Goal: Transaction & Acquisition: Purchase product/service

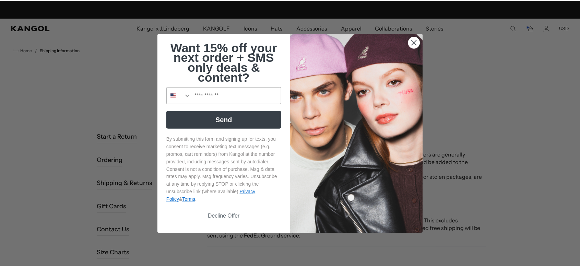
scroll to position [0, 141]
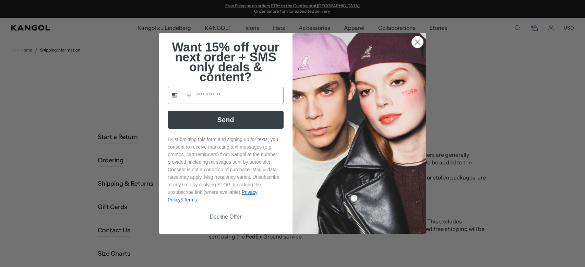
click at [413, 39] on circle "Close dialog" at bounding box center [417, 41] width 11 height 11
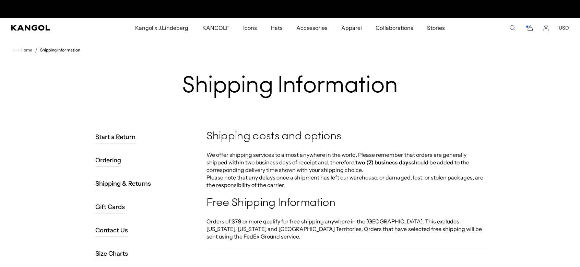
scroll to position [0, 0]
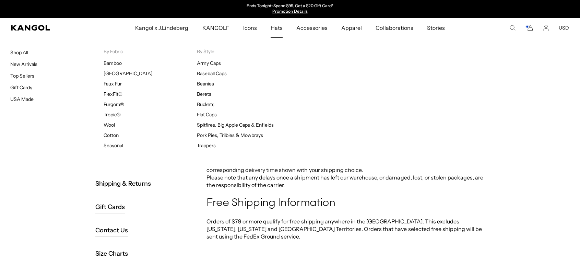
click at [278, 27] on span "Hats" at bounding box center [277, 28] width 12 height 20
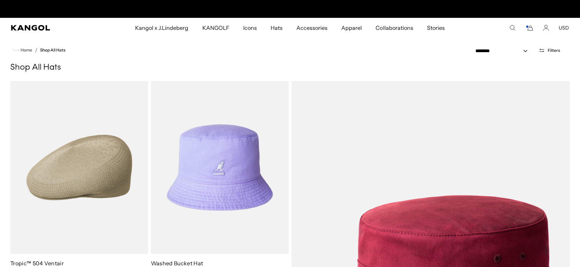
scroll to position [0, 141]
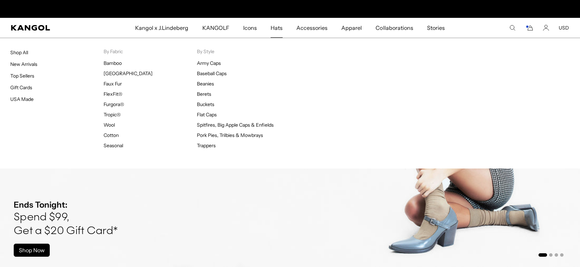
scroll to position [0, 141]
click at [279, 27] on span "Hats" at bounding box center [277, 28] width 12 height 20
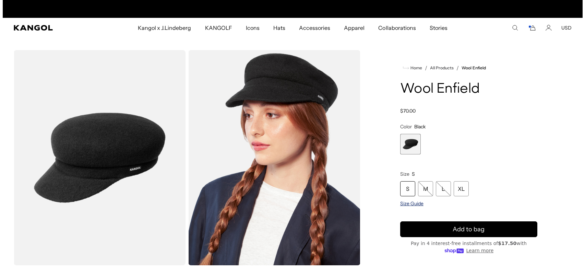
scroll to position [0, 141]
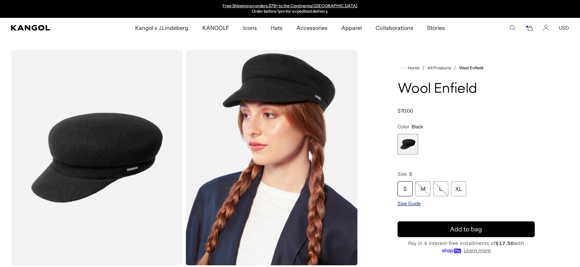
click at [399, 204] on span "Size Guide" at bounding box center [409, 203] width 23 height 6
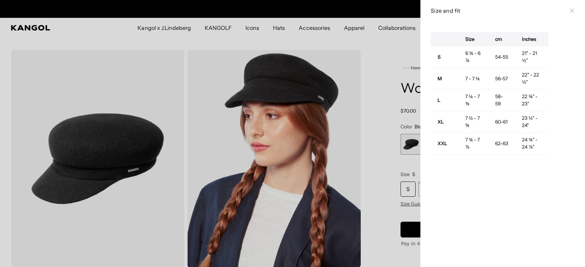
click at [570, 10] on button "Close" at bounding box center [572, 10] width 5 height 5
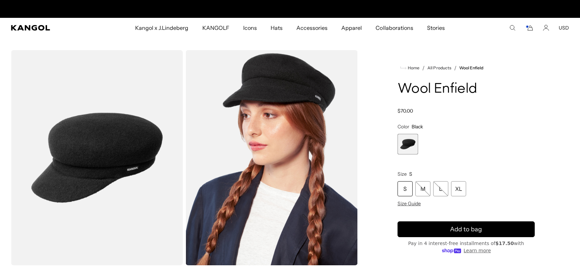
scroll to position [0, 0]
click at [460, 190] on div "XL" at bounding box center [458, 188] width 15 height 15
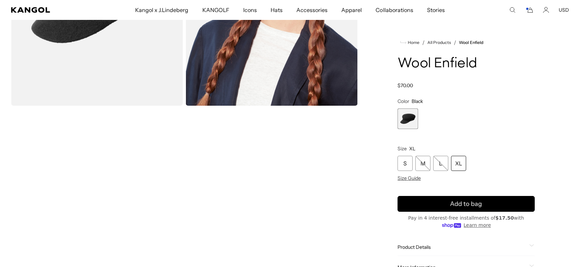
scroll to position [0, 141]
click at [458, 162] on div "XL" at bounding box center [458, 163] width 15 height 15
click at [456, 166] on div "XL" at bounding box center [458, 163] width 15 height 15
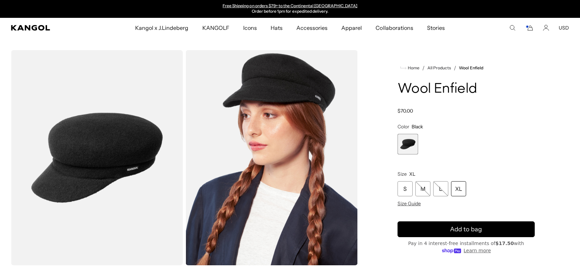
click at [531, 28] on icon "Cart" at bounding box center [529, 28] width 8 height 6
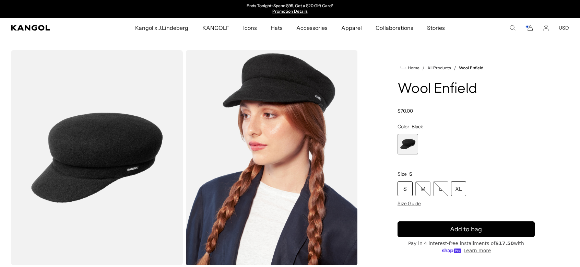
click at [458, 187] on div "XL" at bounding box center [458, 188] width 15 height 15
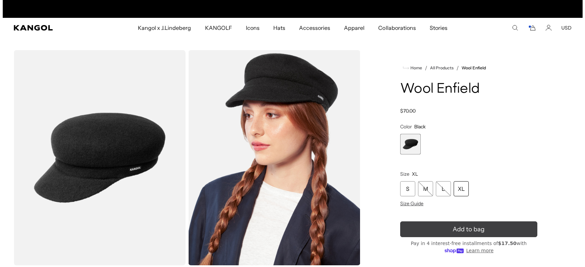
scroll to position [0, 141]
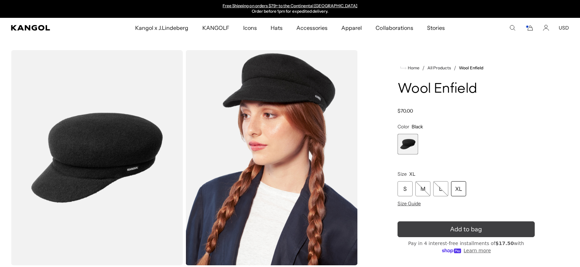
click at [458, 230] on span "Add to bag" at bounding box center [466, 229] width 32 height 9
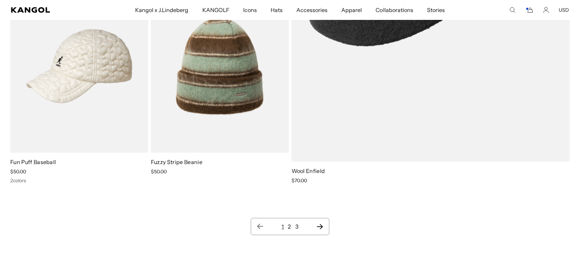
click at [289, 224] on link "2" at bounding box center [289, 226] width 3 height 7
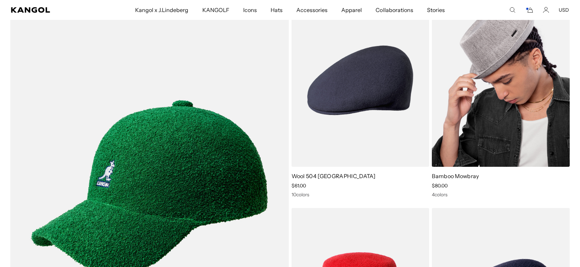
scroll to position [0, 141]
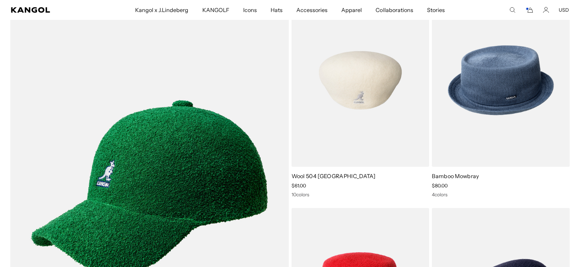
click at [378, 87] on img at bounding box center [361, 80] width 138 height 173
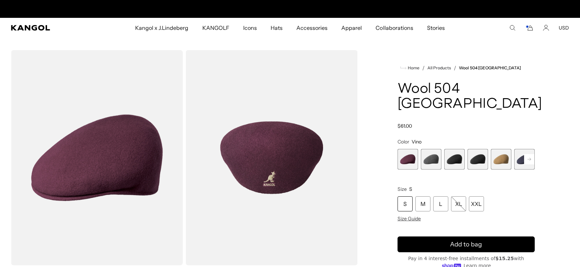
click at [427, 149] on span "2 of 12" at bounding box center [431, 159] width 21 height 21
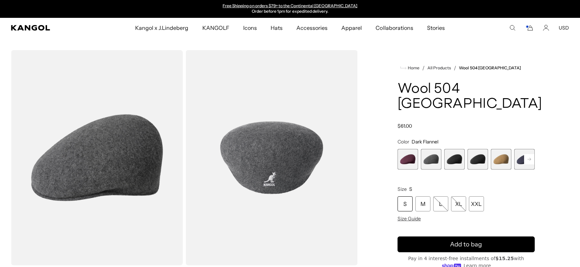
click at [461, 149] on span "3 of 12" at bounding box center [454, 159] width 21 height 21
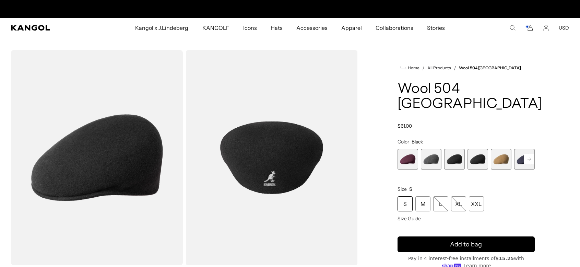
scroll to position [0, 141]
click at [481, 149] on span "4 of 12" at bounding box center [478, 159] width 21 height 21
click at [498, 149] on span "5 of 12" at bounding box center [501, 159] width 21 height 21
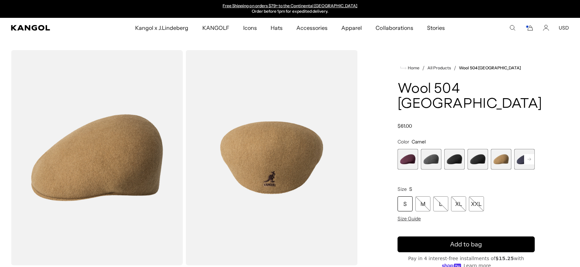
click at [534, 154] on rect at bounding box center [529, 159] width 10 height 10
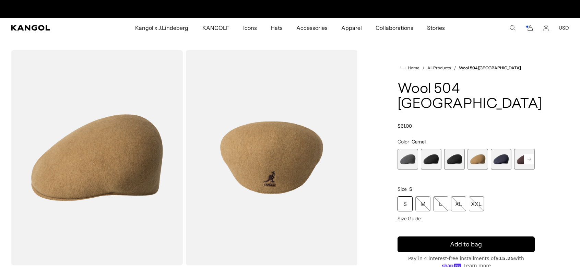
scroll to position [0, 0]
click at [500, 149] on span "6 of 12" at bounding box center [501, 159] width 21 height 21
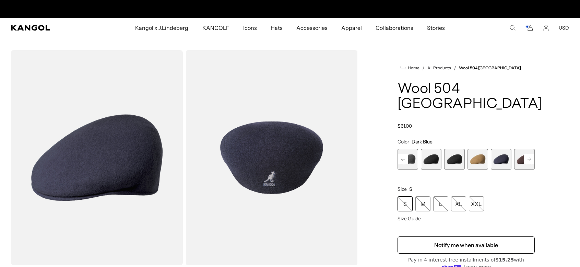
scroll to position [0, 141]
click at [521, 149] on span "7 of 12" at bounding box center [524, 159] width 21 height 21
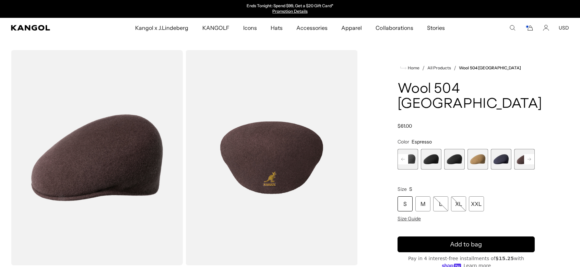
click at [532, 154] on rect at bounding box center [529, 159] width 10 height 10
click at [518, 149] on span "8 of 12" at bounding box center [524, 159] width 21 height 21
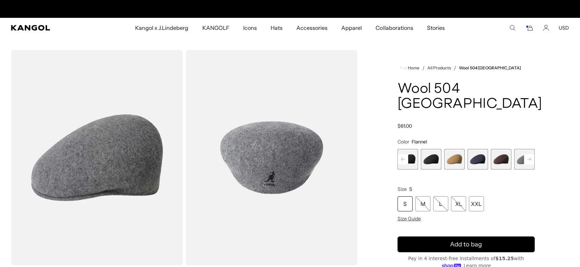
scroll to position [0, 141]
click at [530, 158] on icon at bounding box center [529, 159] width 3 height 3
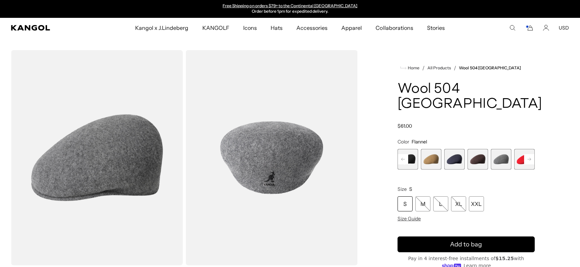
click at [525, 154] on rect at bounding box center [529, 159] width 10 height 10
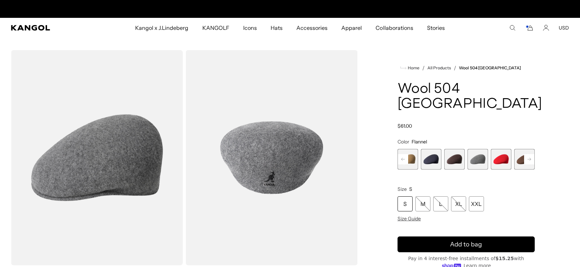
scroll to position [0, 0]
click at [519, 149] on span "10 of 12" at bounding box center [524, 159] width 21 height 21
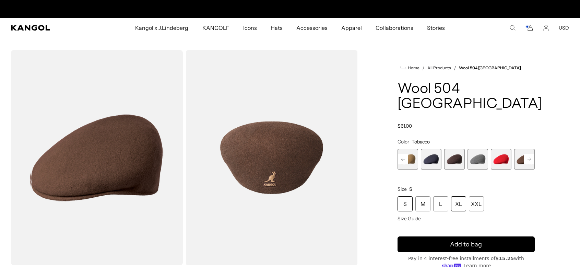
click at [462, 196] on div "XL" at bounding box center [458, 203] width 15 height 15
click at [455, 196] on div "XL" at bounding box center [458, 203] width 15 height 15
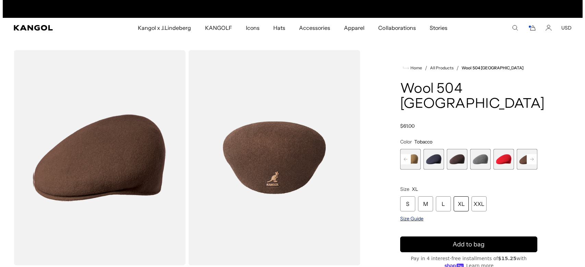
scroll to position [0, 0]
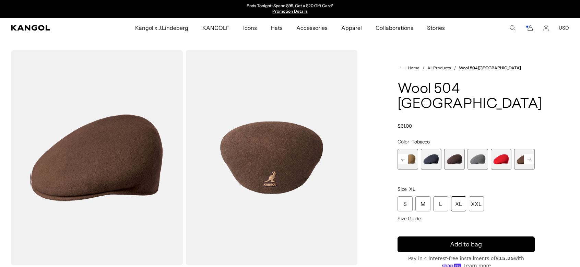
click at [292, 173] on img "Gallery Viewer" at bounding box center [272, 157] width 172 height 215
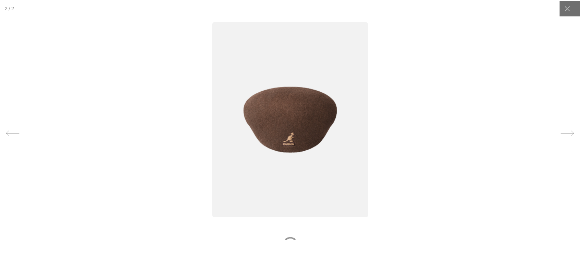
scroll to position [0, 141]
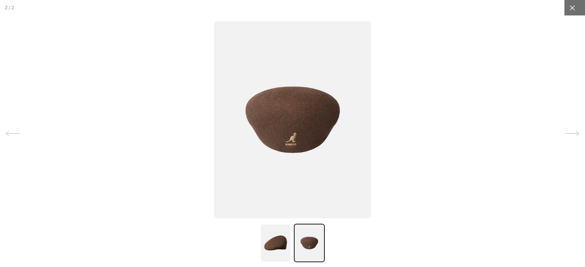
click at [569, 12] on div at bounding box center [572, 7] width 15 height 15
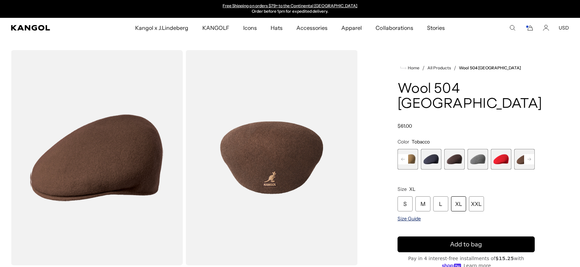
click at [401, 215] on span "Size Guide" at bounding box center [409, 218] width 23 height 6
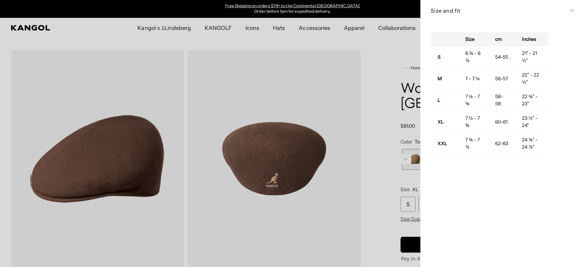
click at [351, 206] on div at bounding box center [292, 133] width 585 height 267
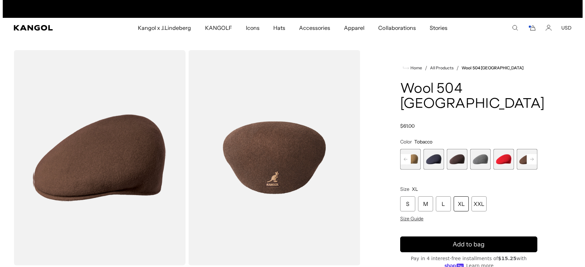
scroll to position [0, 0]
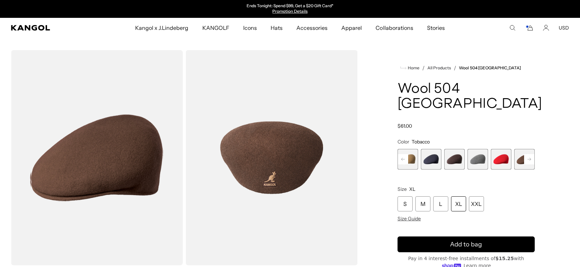
click at [287, 165] on img "Gallery Viewer" at bounding box center [272, 157] width 172 height 215
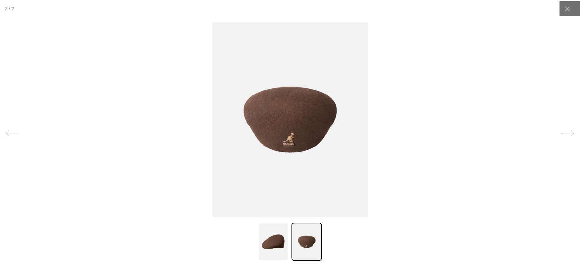
scroll to position [0, 141]
click at [569, 11] on icon at bounding box center [572, 7] width 7 height 7
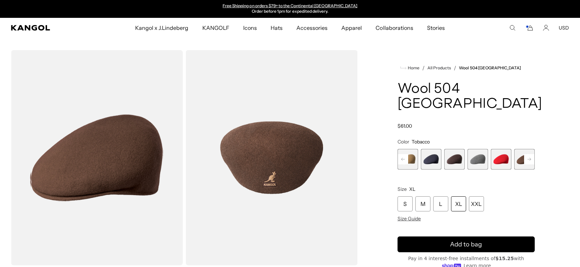
click at [458, 196] on div "XL" at bounding box center [458, 203] width 15 height 15
click at [459, 196] on div "XL" at bounding box center [458, 203] width 15 height 15
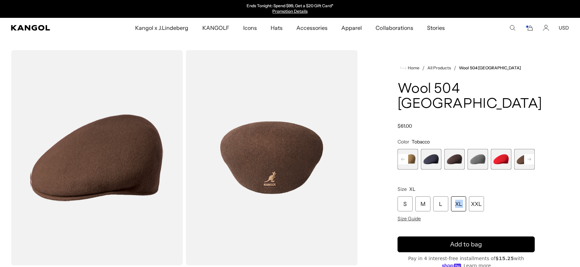
click at [459, 196] on div "XL" at bounding box center [458, 203] width 15 height 15
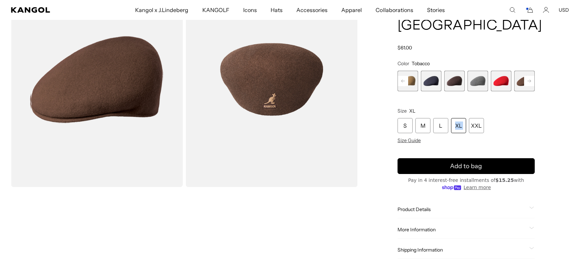
click at [459, 118] on div "XL" at bounding box center [458, 125] width 15 height 15
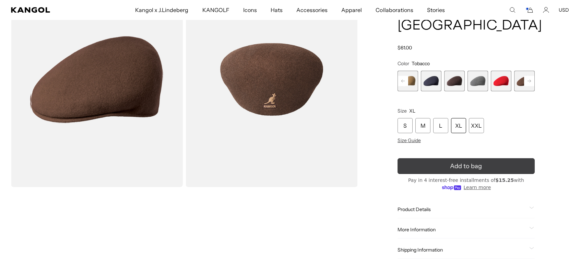
click at [458, 162] on span "Add to bag" at bounding box center [466, 166] width 32 height 9
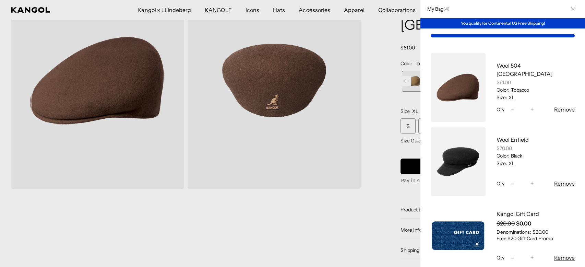
click at [461, 113] on div "My Bag ( 4 ) You qualify for Continental US Free Shipping! Wool 504 USA $61.00 …" at bounding box center [503, 133] width 165 height 267
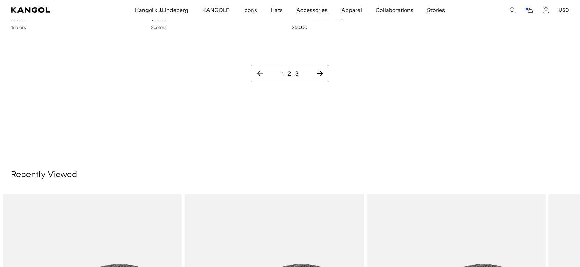
click at [296, 70] on link "3" at bounding box center [296, 73] width 3 height 7
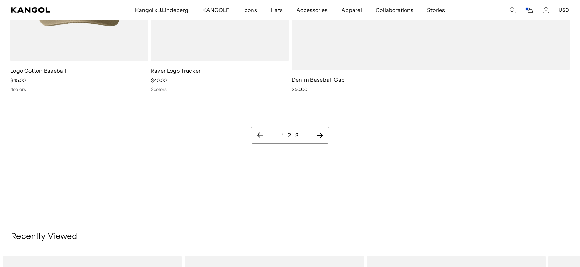
click at [283, 132] on link "1" at bounding box center [283, 135] width 2 height 7
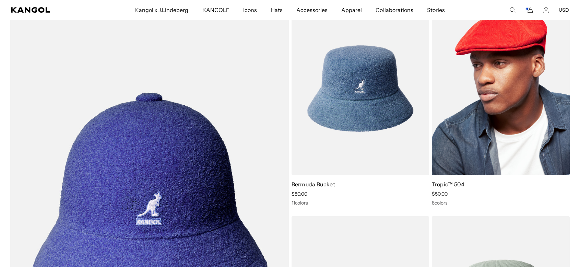
click at [533, 77] on img at bounding box center [501, 88] width 138 height 173
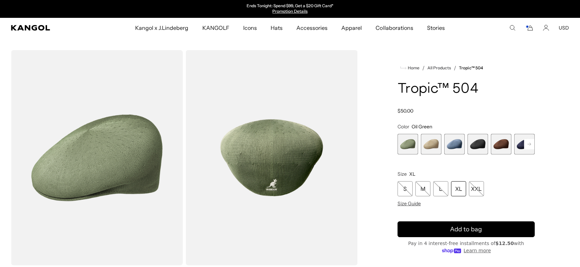
click at [479, 144] on span "4 of 9" at bounding box center [478, 144] width 21 height 21
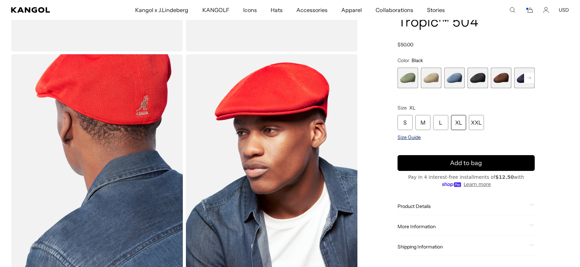
click at [409, 137] on span "Size Guide" at bounding box center [409, 137] width 23 height 6
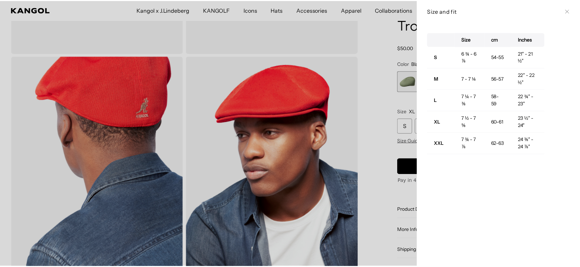
scroll to position [0, 141]
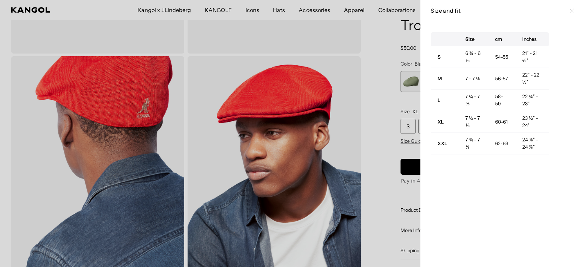
click at [570, 9] on icon at bounding box center [572, 11] width 4 height 4
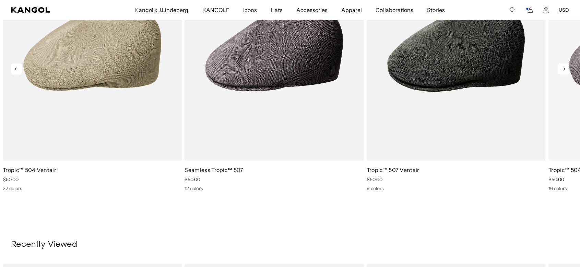
click at [565, 68] on icon at bounding box center [563, 68] width 11 height 11
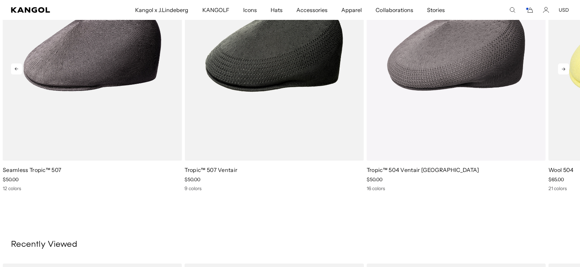
click at [565, 67] on icon at bounding box center [563, 68] width 11 height 11
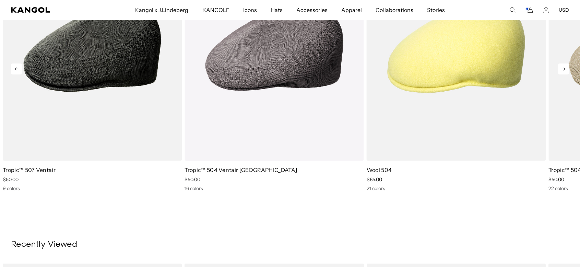
scroll to position [0, 0]
click at [564, 71] on icon at bounding box center [563, 68] width 11 height 11
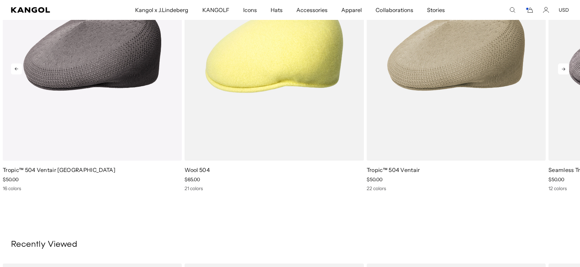
click at [565, 69] on icon at bounding box center [563, 69] width 3 height 3
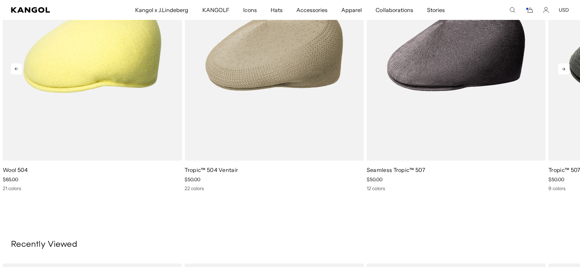
scroll to position [0, 141]
click at [565, 69] on icon at bounding box center [563, 69] width 3 height 3
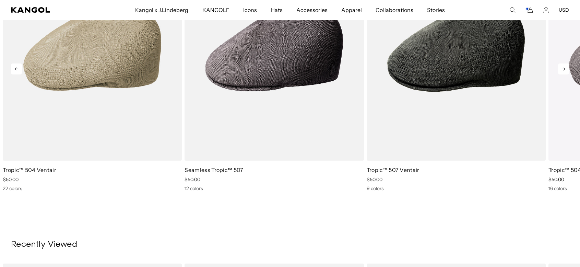
scroll to position [0, 0]
click at [12, 69] on icon at bounding box center [16, 68] width 11 height 11
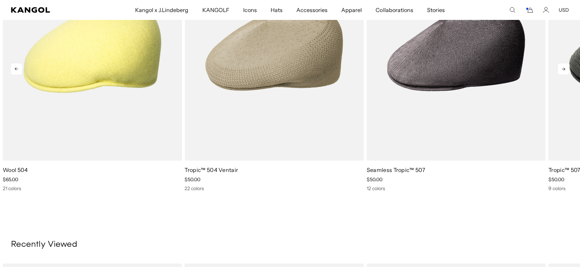
click at [12, 69] on icon at bounding box center [16, 68] width 11 height 11
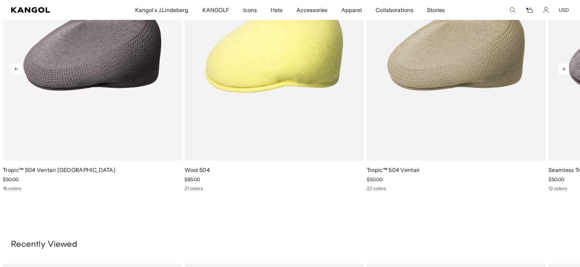
scroll to position [0, 141]
click at [12, 69] on icon at bounding box center [16, 68] width 11 height 11
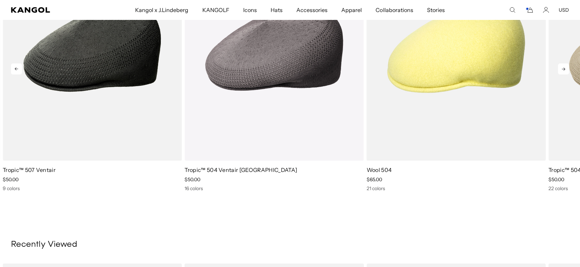
click at [12, 69] on icon at bounding box center [16, 68] width 11 height 11
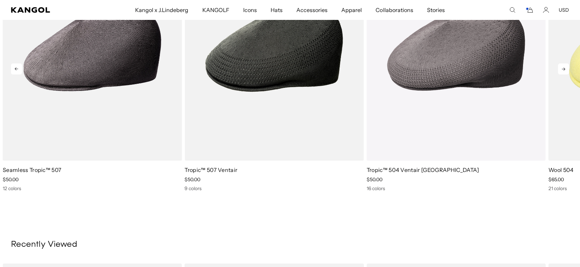
click at [16, 68] on icon at bounding box center [16, 69] width 3 height 3
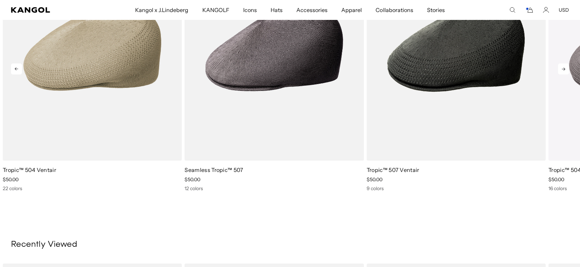
scroll to position [0, 0]
click at [16, 68] on icon at bounding box center [16, 69] width 3 height 3
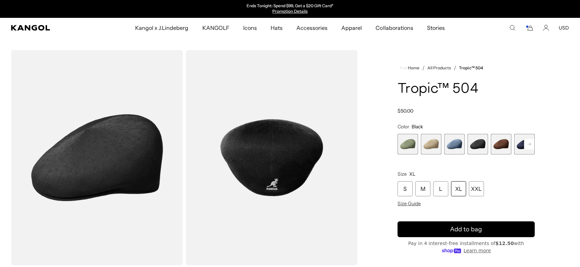
click at [477, 145] on span "4 of 9" at bounding box center [478, 144] width 21 height 21
click at [455, 187] on div "XL" at bounding box center [458, 188] width 15 height 15
click at [454, 187] on div "XL" at bounding box center [458, 188] width 15 height 15
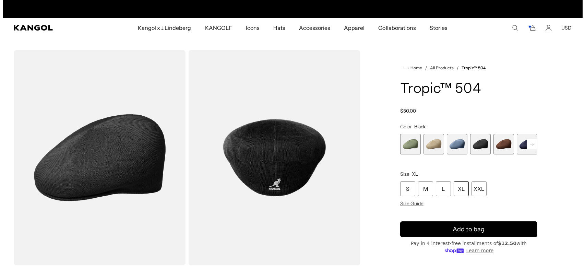
scroll to position [0, 141]
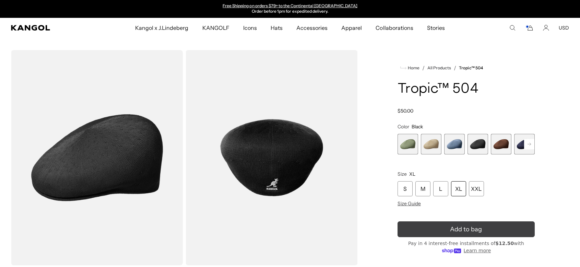
click at [455, 230] on span "Add to bag" at bounding box center [466, 229] width 32 height 9
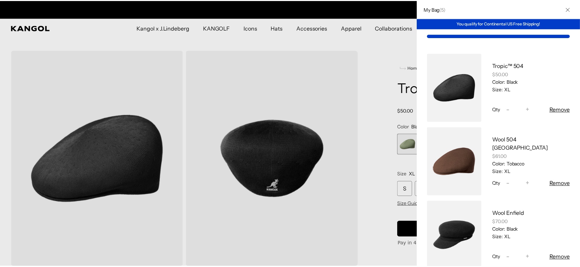
scroll to position [0, 0]
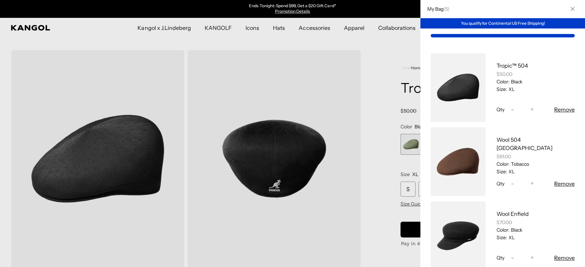
click at [571, 7] on icon "Close" at bounding box center [573, 9] width 4 height 4
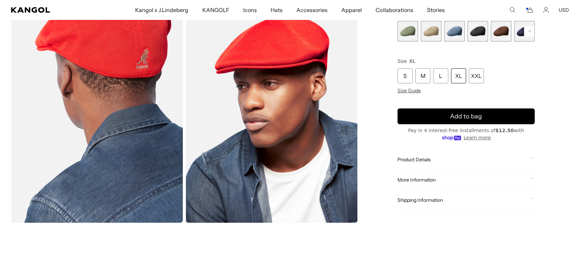
scroll to position [0, 141]
click at [532, 159] on icon at bounding box center [531, 158] width 5 height 2
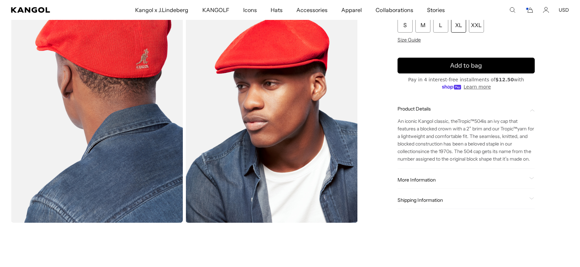
scroll to position [0, 0]
click at [533, 112] on div "An iconic Kangol classic, the Tropic ™ 504 is an ivy cap that features a blocke…" at bounding box center [466, 137] width 137 height 51
click at [534, 110] on icon at bounding box center [532, 110] width 5 height 2
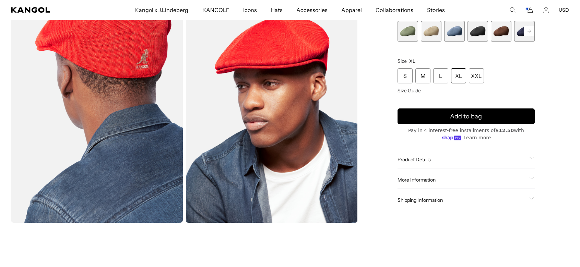
scroll to position [0, 0]
click at [534, 178] on icon at bounding box center [531, 178] width 5 height 2
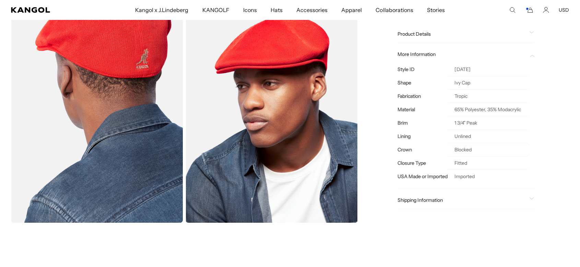
click at [534, 197] on span at bounding box center [531, 199] width 5 height 5
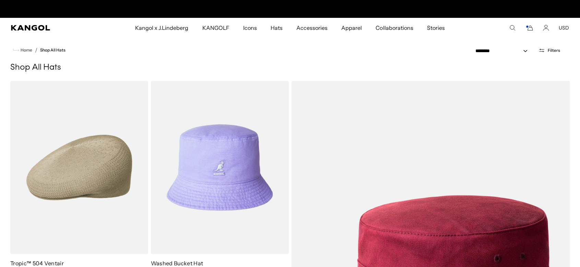
click at [532, 30] on icon "Cart" at bounding box center [529, 28] width 8 height 6
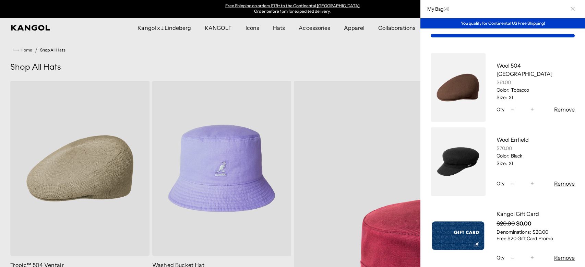
scroll to position [249, 0]
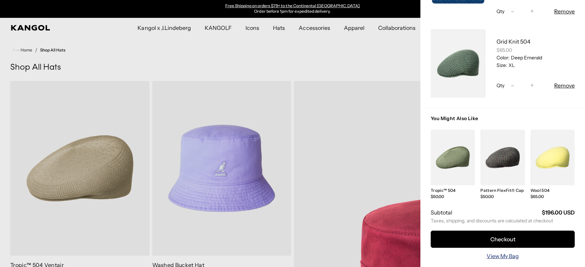
click at [490, 253] on link "View My Bag" at bounding box center [503, 256] width 32 height 8
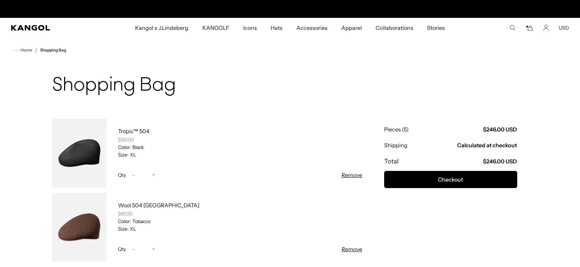
scroll to position [0, 141]
click at [80, 229] on link at bounding box center [79, 227] width 55 height 69
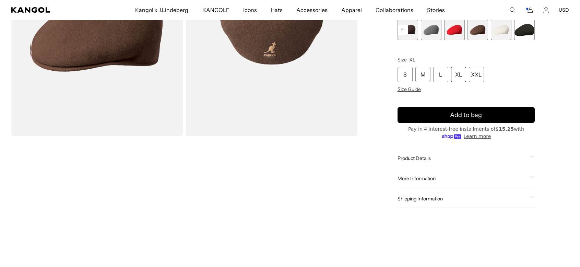
scroll to position [148, 0]
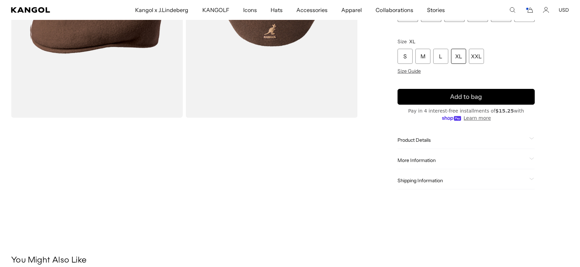
click at [501, 137] on span "Product Details" at bounding box center [462, 140] width 129 height 6
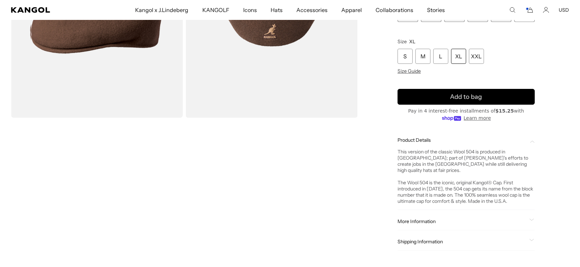
scroll to position [0, 141]
click at [533, 219] on icon at bounding box center [531, 220] width 5 height 2
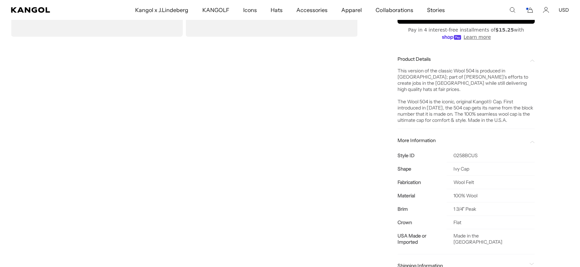
scroll to position [131, 0]
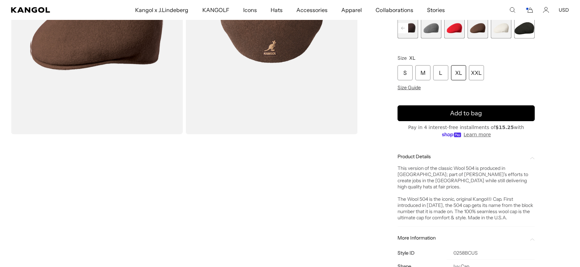
click at [532, 238] on icon at bounding box center [532, 239] width 5 height 2
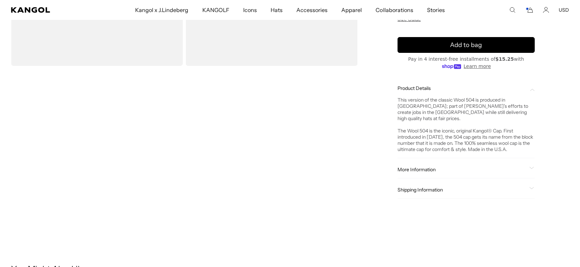
scroll to position [0, 0]
click at [530, 167] on icon at bounding box center [531, 168] width 5 height 2
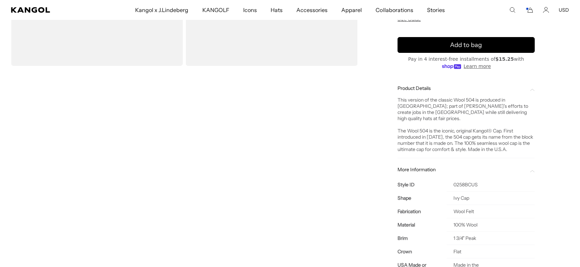
scroll to position [0, 141]
click at [532, 170] on icon at bounding box center [532, 171] width 5 height 2
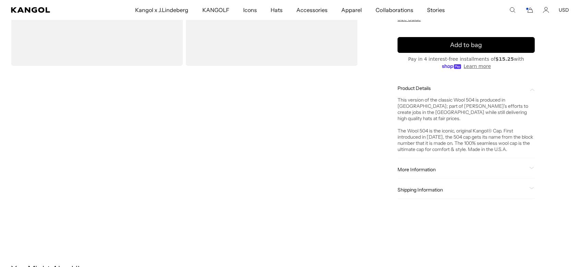
scroll to position [0, 0]
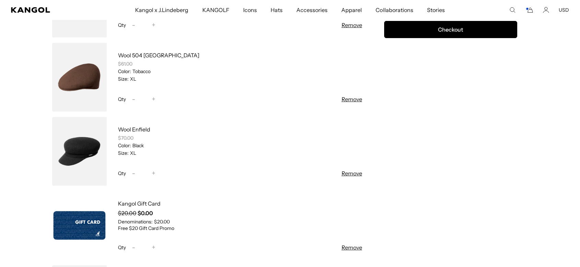
click at [79, 158] on link at bounding box center [79, 151] width 55 height 69
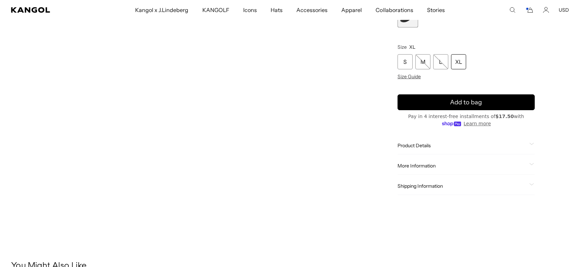
scroll to position [0, 141]
click at [534, 143] on span at bounding box center [531, 145] width 5 height 5
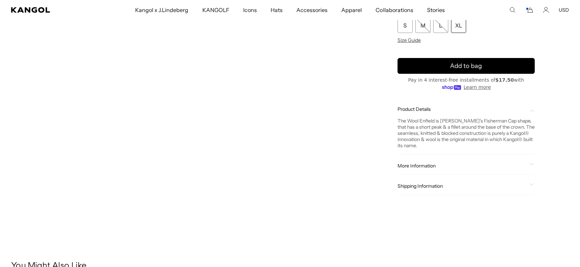
scroll to position [0, 0]
drag, startPoint x: 532, startPoint y: 111, endPoint x: 529, endPoint y: 120, distance: 9.6
click at [532, 111] on icon at bounding box center [532, 110] width 5 height 2
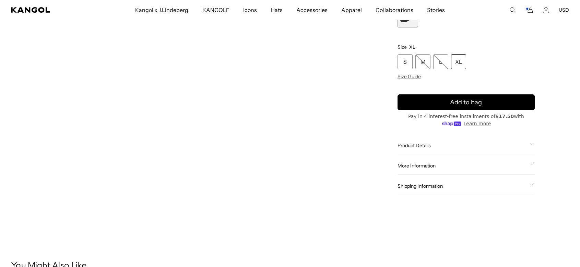
click at [533, 164] on icon at bounding box center [532, 164] width 4 height 2
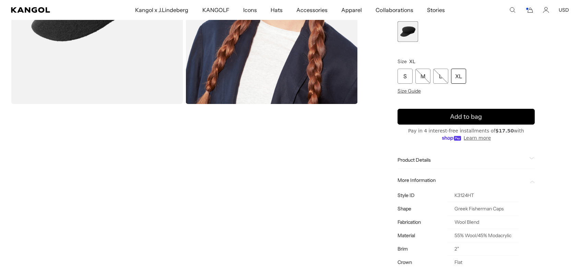
scroll to position [0, 141]
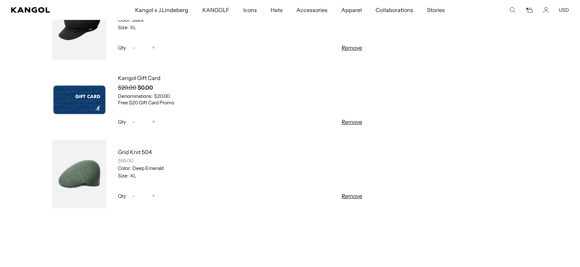
scroll to position [0, 141]
click at [79, 177] on link at bounding box center [79, 174] width 55 height 69
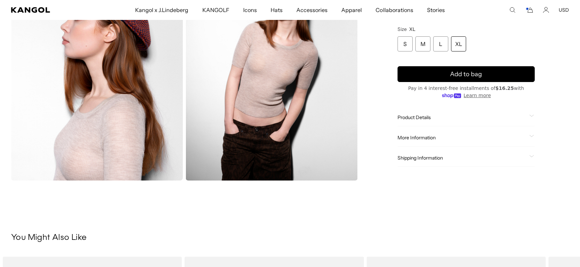
click at [533, 114] on div "Product Details" at bounding box center [466, 117] width 137 height 6
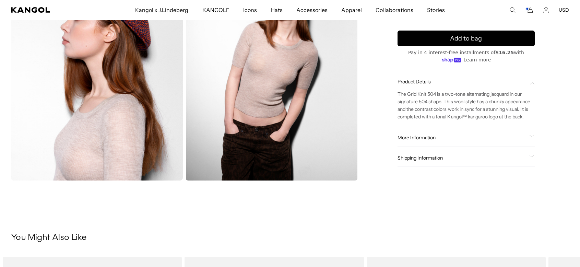
click at [531, 85] on div "The Grid Knit 504 is a two-tone alternating jacquard in our signature 504 shape…" at bounding box center [466, 103] width 137 height 36
click at [531, 135] on icon at bounding box center [531, 136] width 5 height 2
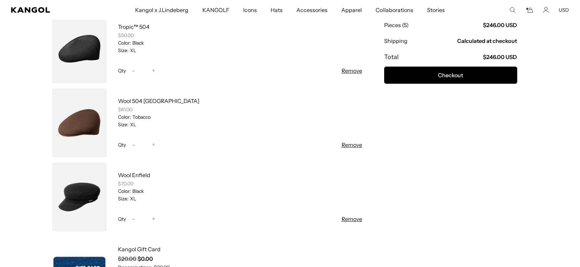
click at [348, 72] on button "Remove" at bounding box center [352, 71] width 21 height 8
